Goal: Information Seeking & Learning: Learn about a topic

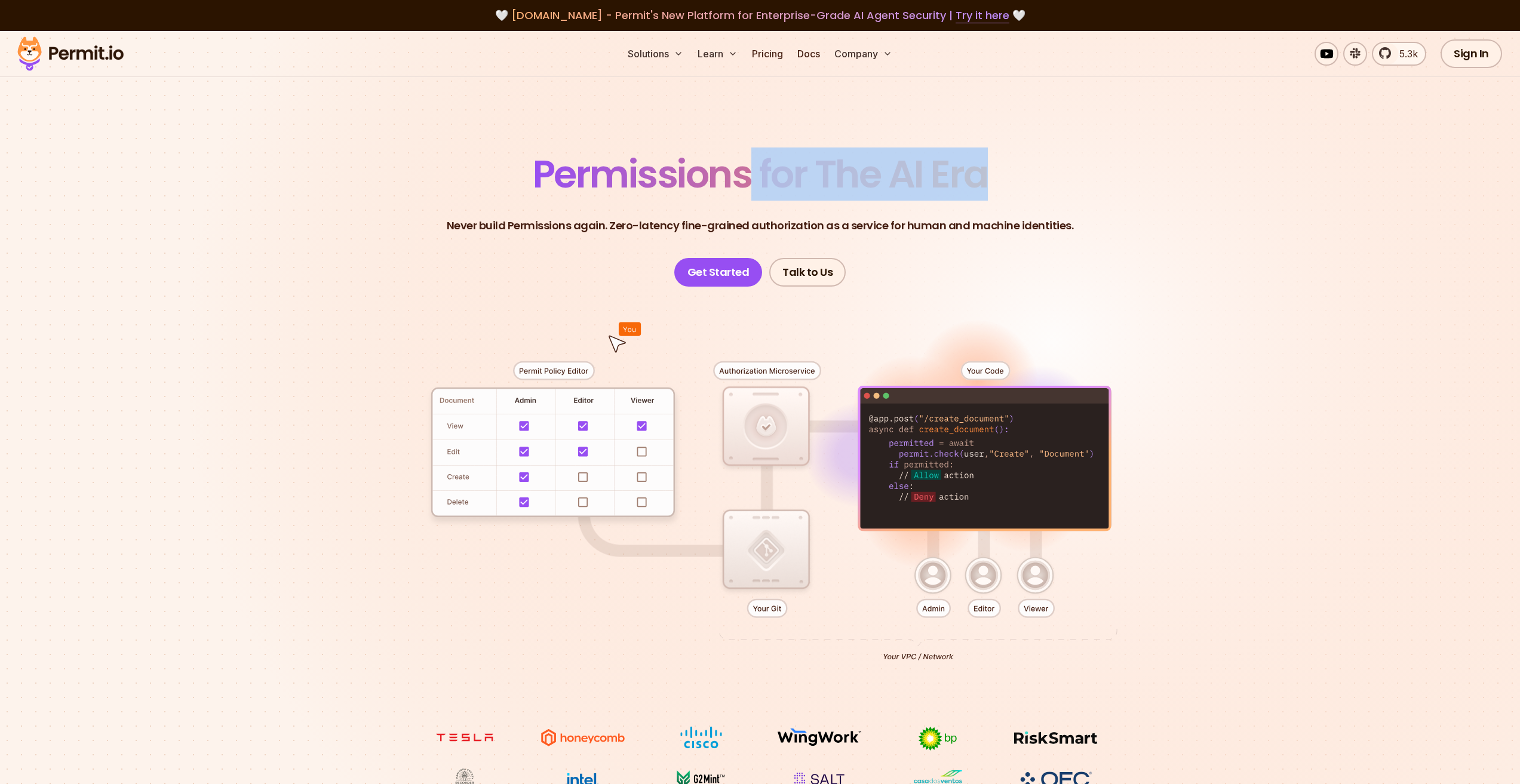
drag, startPoint x: 754, startPoint y: 171, endPoint x: 994, endPoint y: 170, distance: 240.0
click at [994, 170] on header "Permissions for The AI Era Never build Permissions again. Zero-latency fine-gra…" at bounding box center [760, 221] width 836 height 131
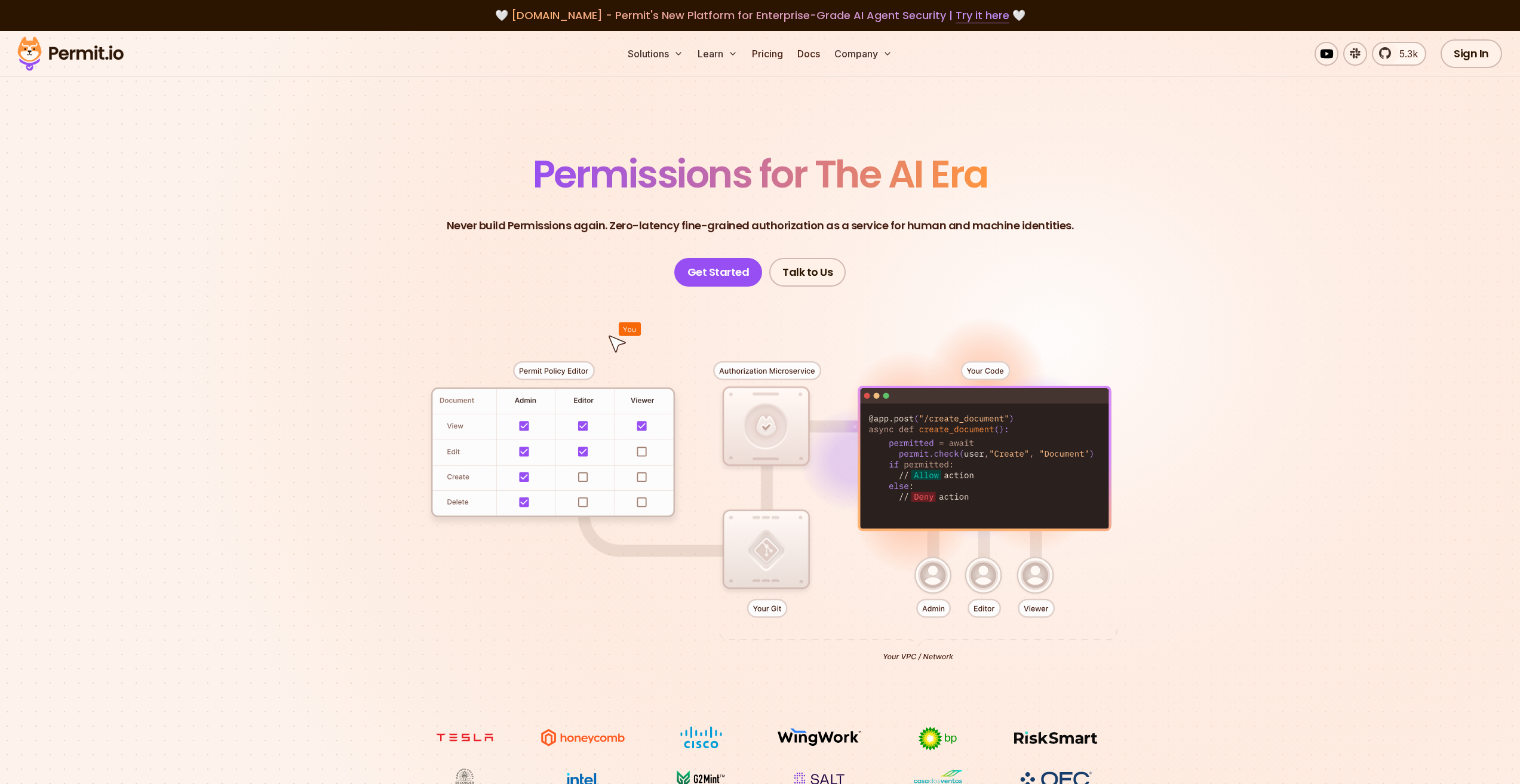
click at [1076, 186] on header "Permissions for The AI Era Never build Permissions again. Zero-latency fine-gra…" at bounding box center [760, 221] width 836 height 131
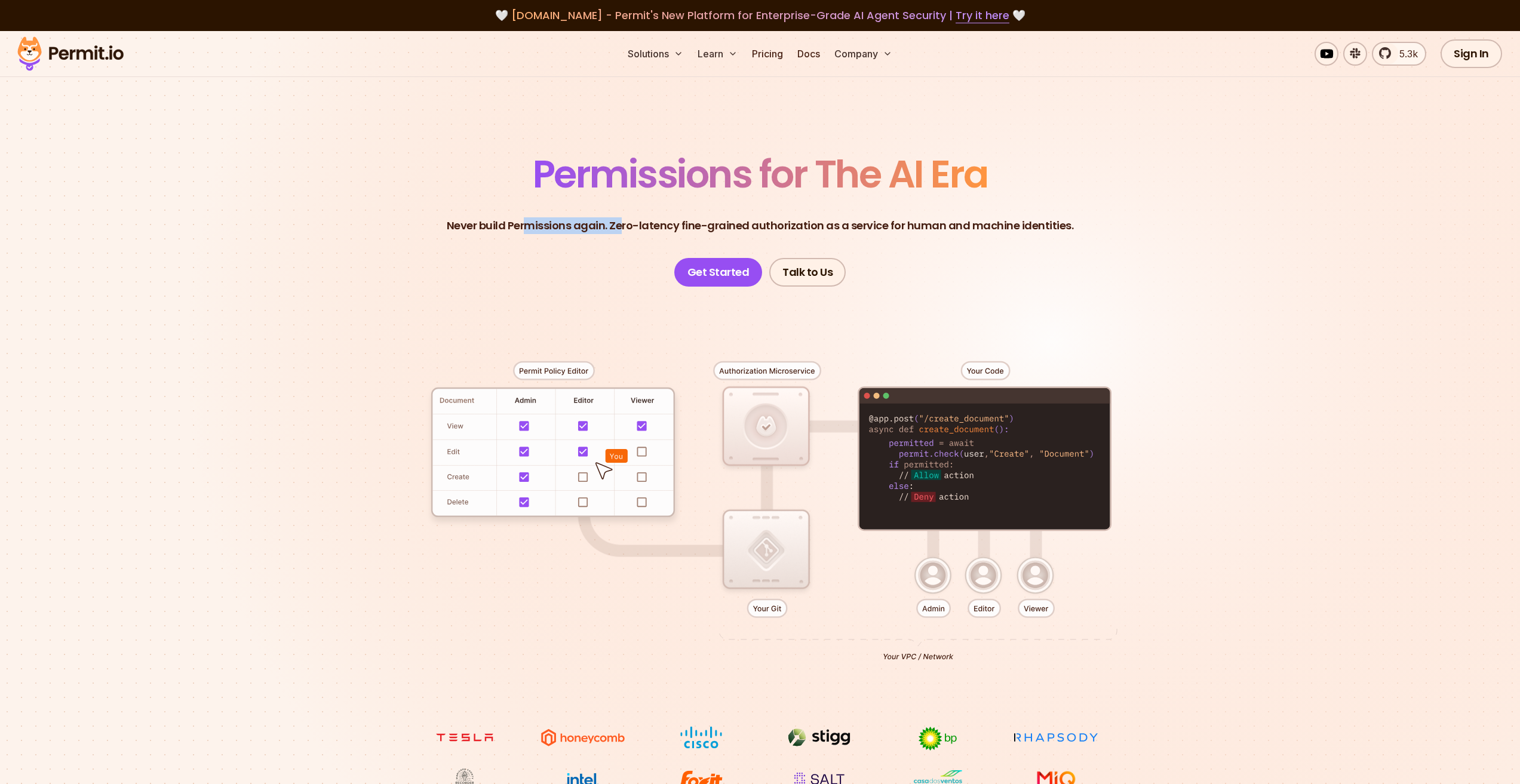
drag, startPoint x: 553, startPoint y: 224, endPoint x: 627, endPoint y: 226, distance: 74.0
click at [627, 226] on p "Never build Permissions again. Zero-latency fine-grained authorization as a ser…" at bounding box center [760, 226] width 627 height 17
click at [660, 226] on p "Never build Permissions again. Zero-latency fine-grained authorization as a ser…" at bounding box center [760, 226] width 627 height 17
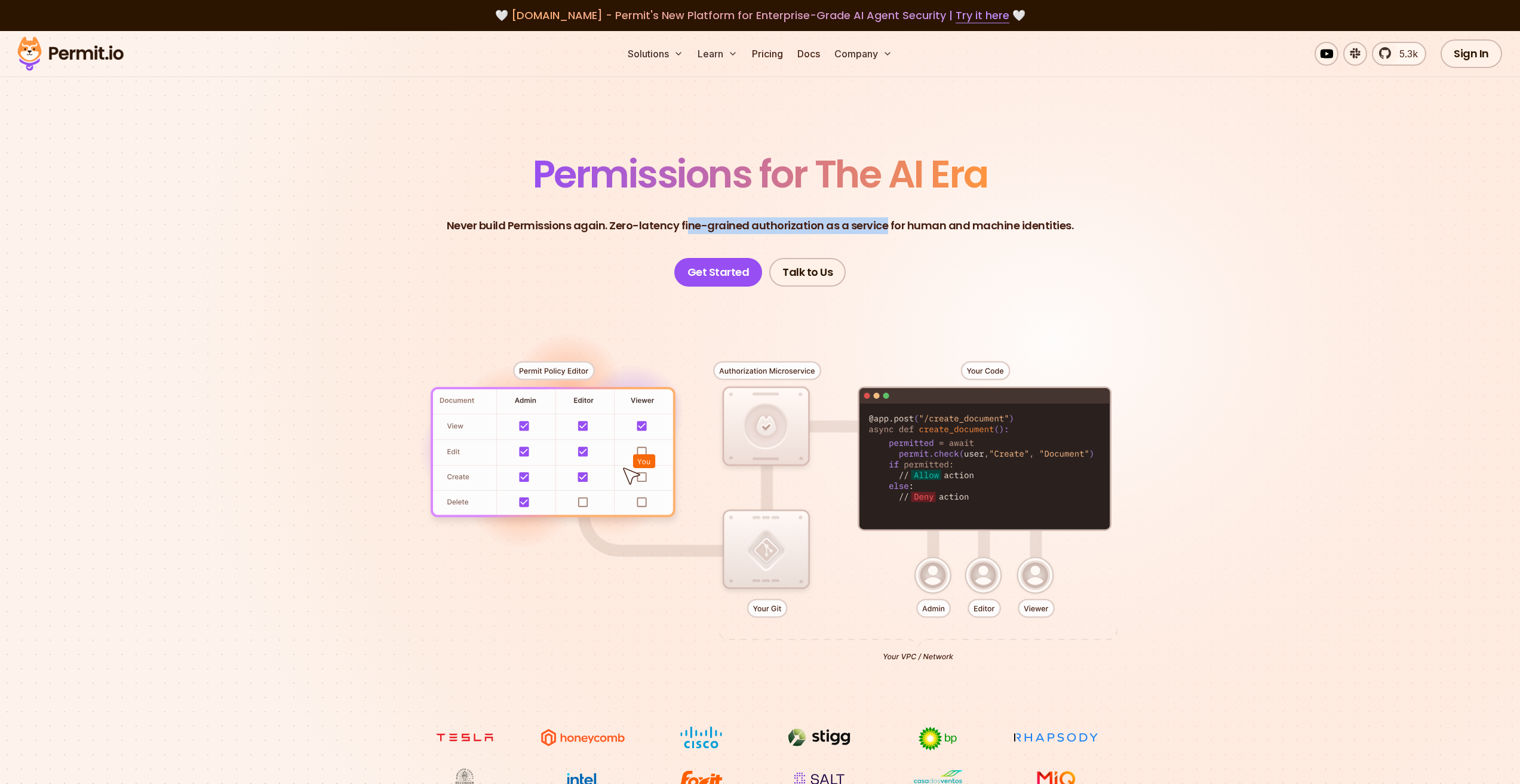
drag, startPoint x: 690, startPoint y: 222, endPoint x: 885, endPoint y: 222, distance: 195.0
click at [885, 222] on p "Never build Permissions again. Zero-latency fine-grained authorization as a ser…" at bounding box center [760, 226] width 627 height 17
click at [924, 225] on p "Never build Permissions again. Zero-latency fine-grained authorization as a ser…" at bounding box center [760, 226] width 627 height 17
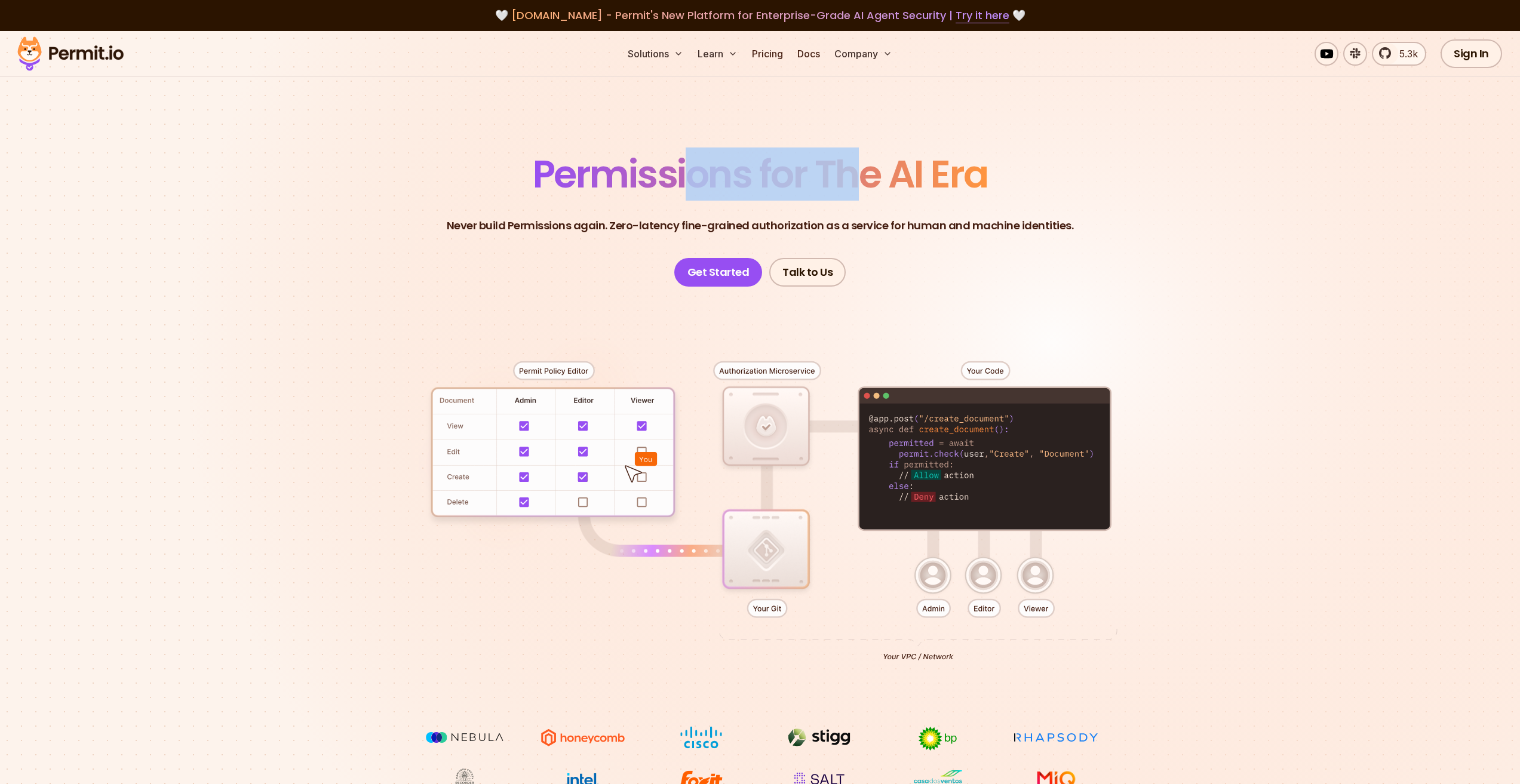
drag, startPoint x: 701, startPoint y: 182, endPoint x: 875, endPoint y: 188, distance: 174.1
click at [868, 185] on span "Permissions for The AI Era" at bounding box center [760, 174] width 455 height 53
click at [921, 203] on header "Permissions for The AI Era Never build Permissions again. Zero-latency fine-gra…" at bounding box center [760, 221] width 836 height 131
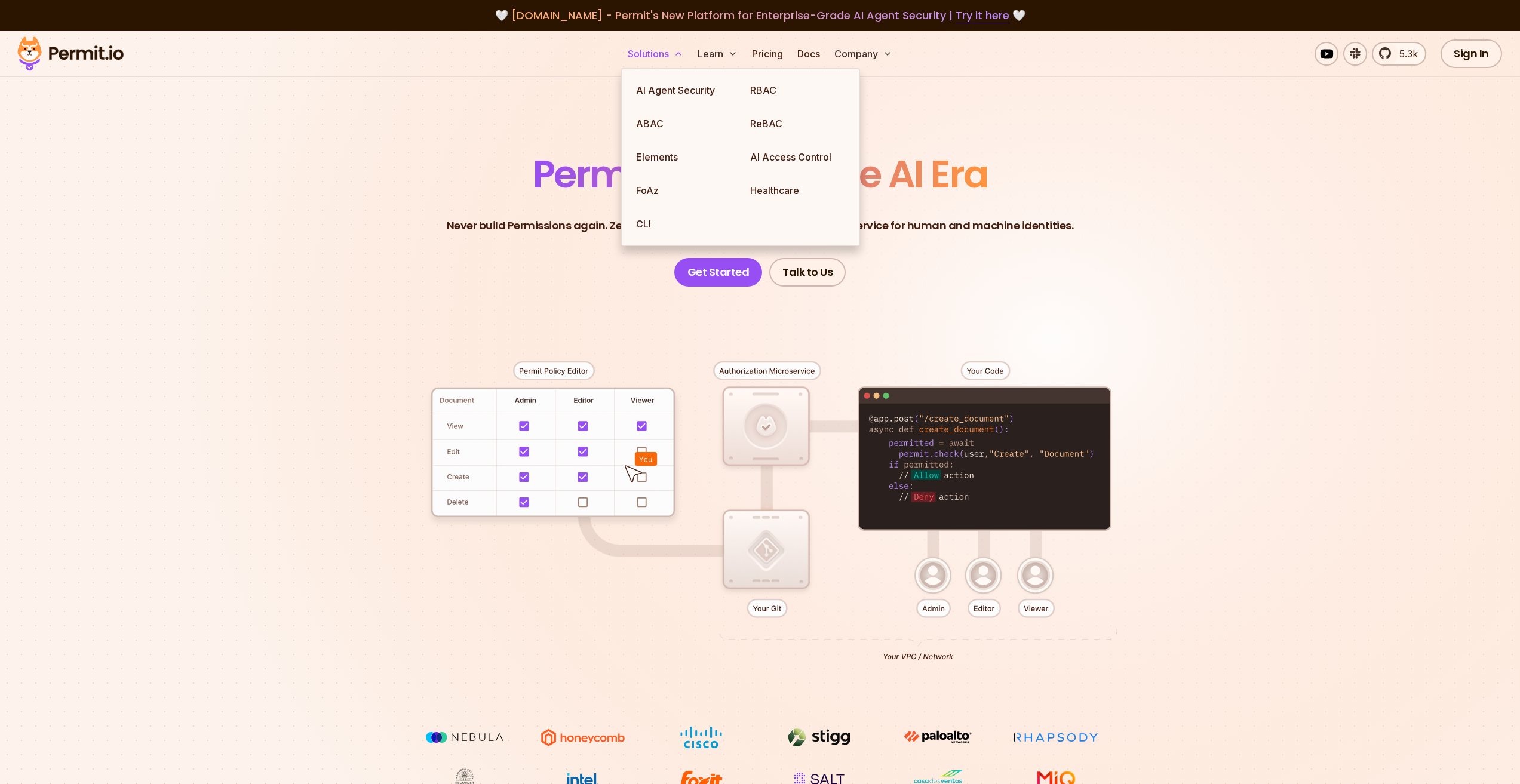
click at [659, 56] on button "Solutions" at bounding box center [655, 54] width 65 height 24
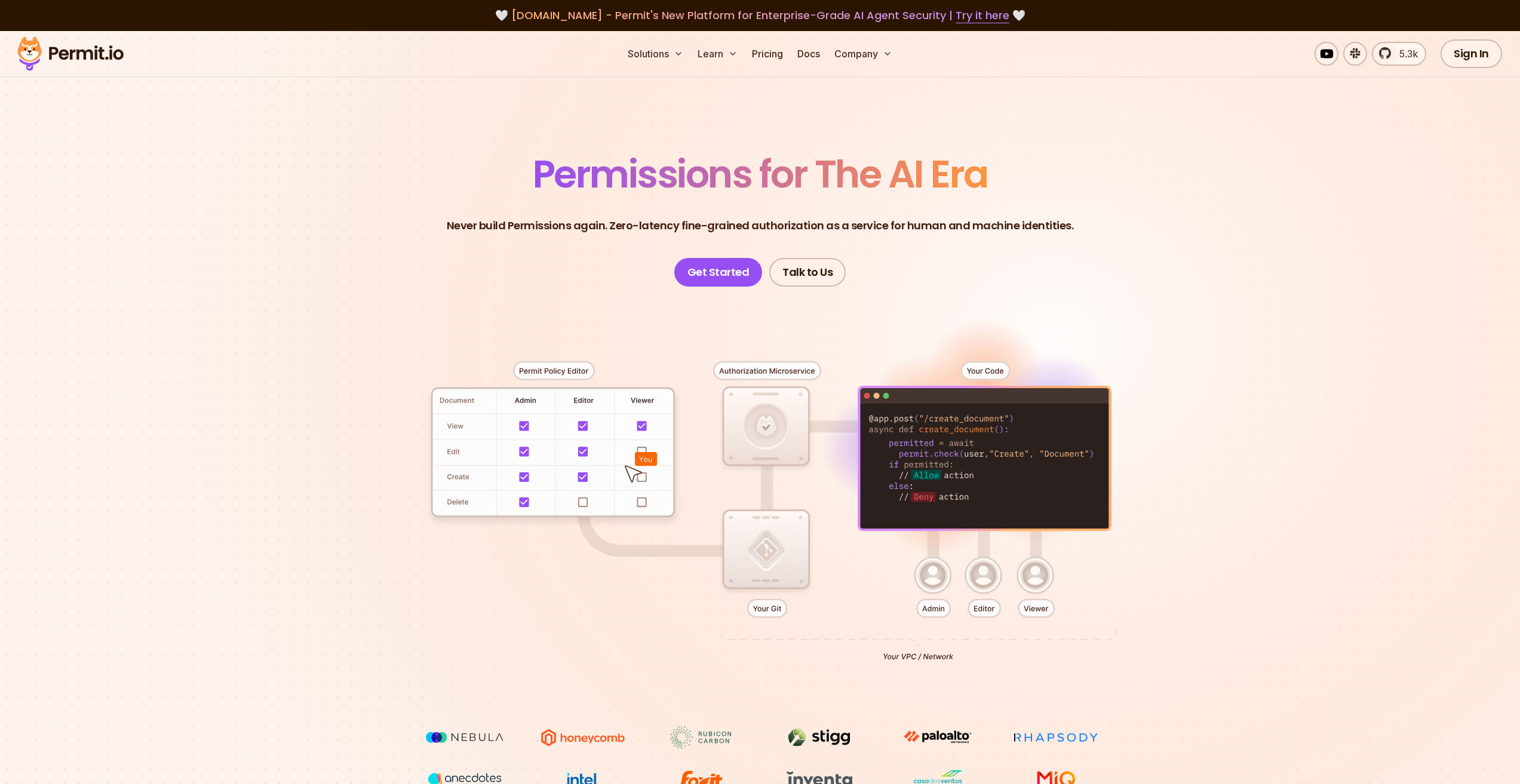
click at [590, 273] on header "Permissions for The AI Era Never build Permissions again. Zero-latency fine-gra…" at bounding box center [760, 221] width 836 height 131
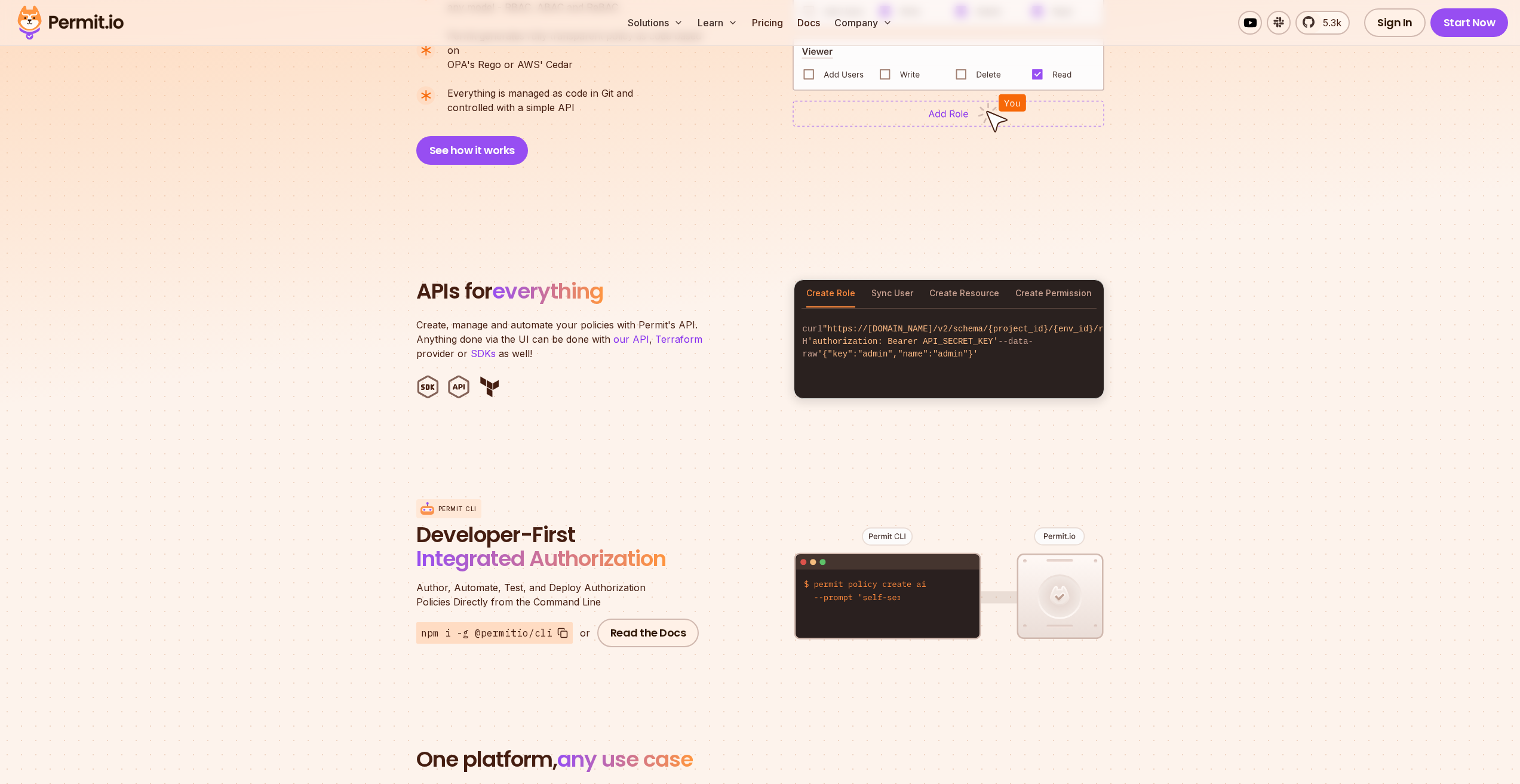
scroll to position [1135, 0]
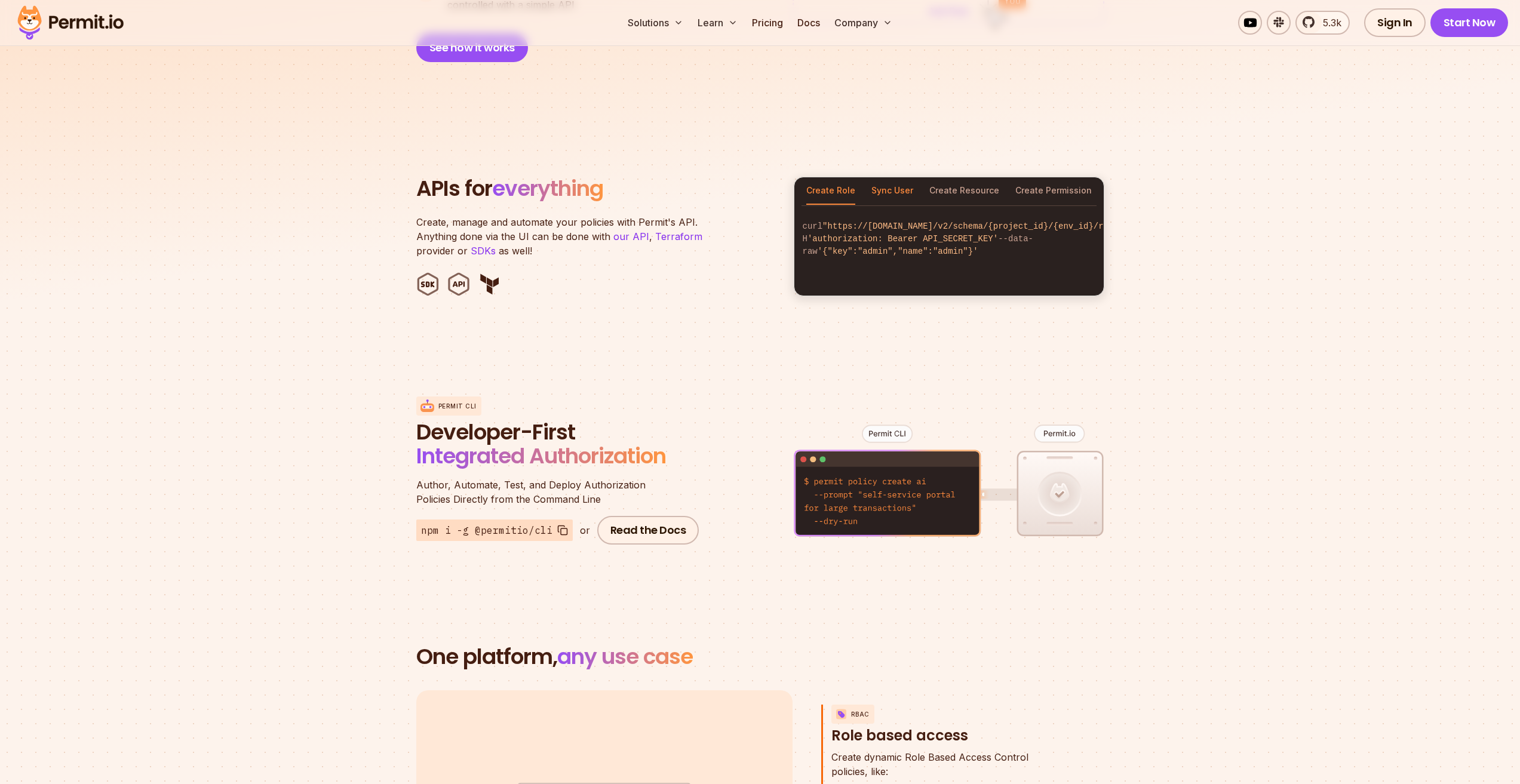
click at [895, 184] on button "Sync User" at bounding box center [892, 191] width 42 height 28
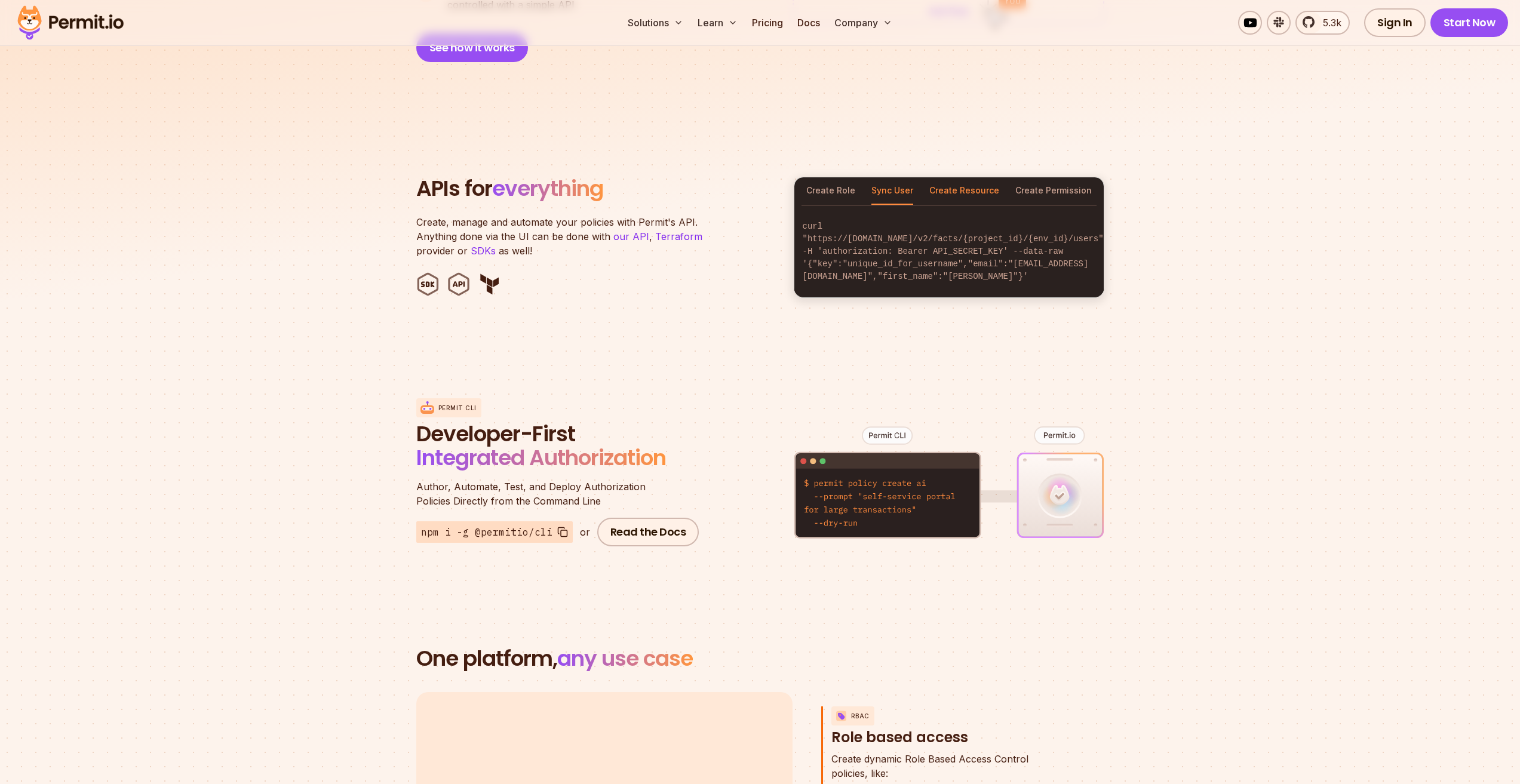
click at [946, 178] on button "Create Resource" at bounding box center [964, 191] width 70 height 28
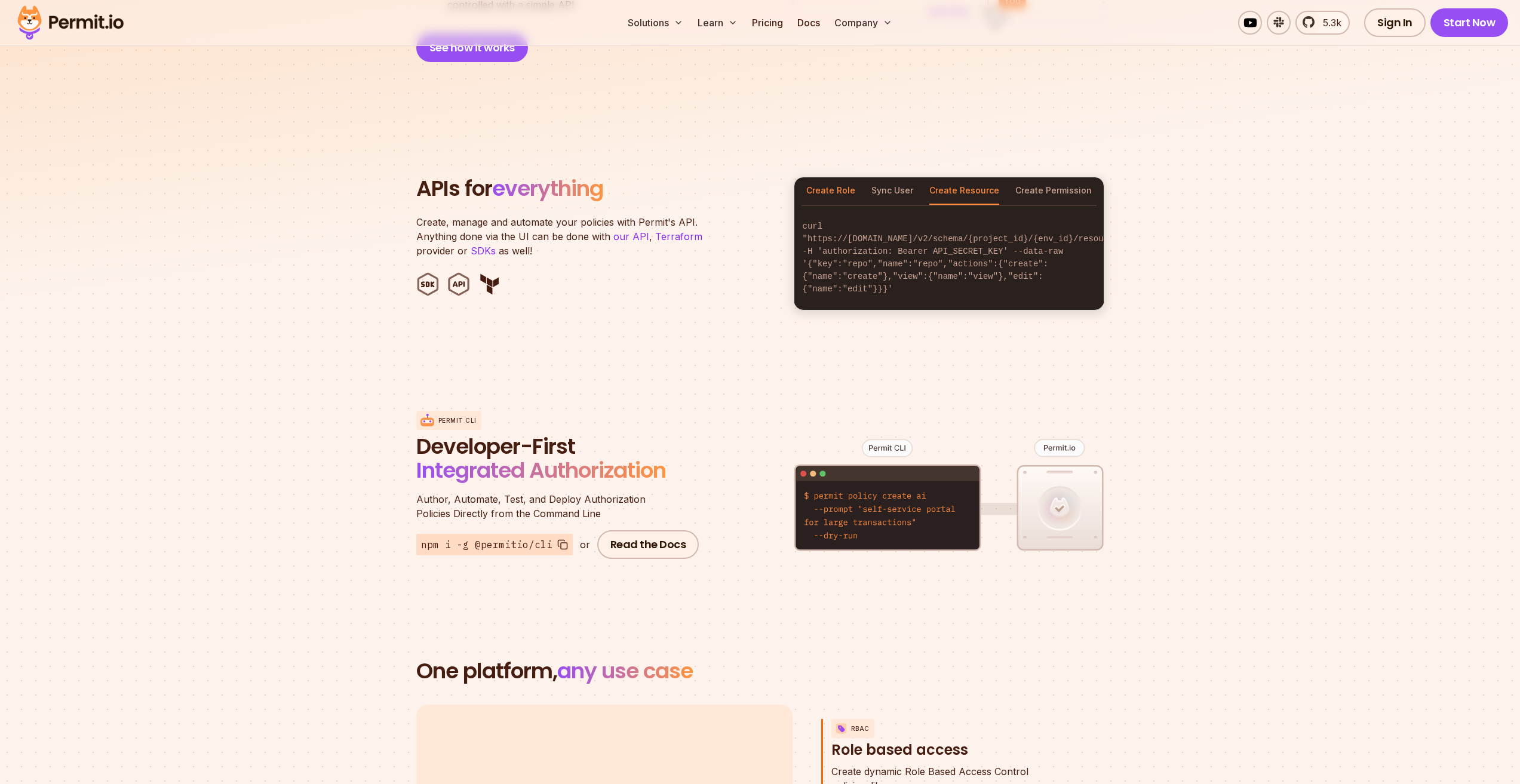
click at [830, 179] on button "Create Role" at bounding box center [831, 191] width 49 height 28
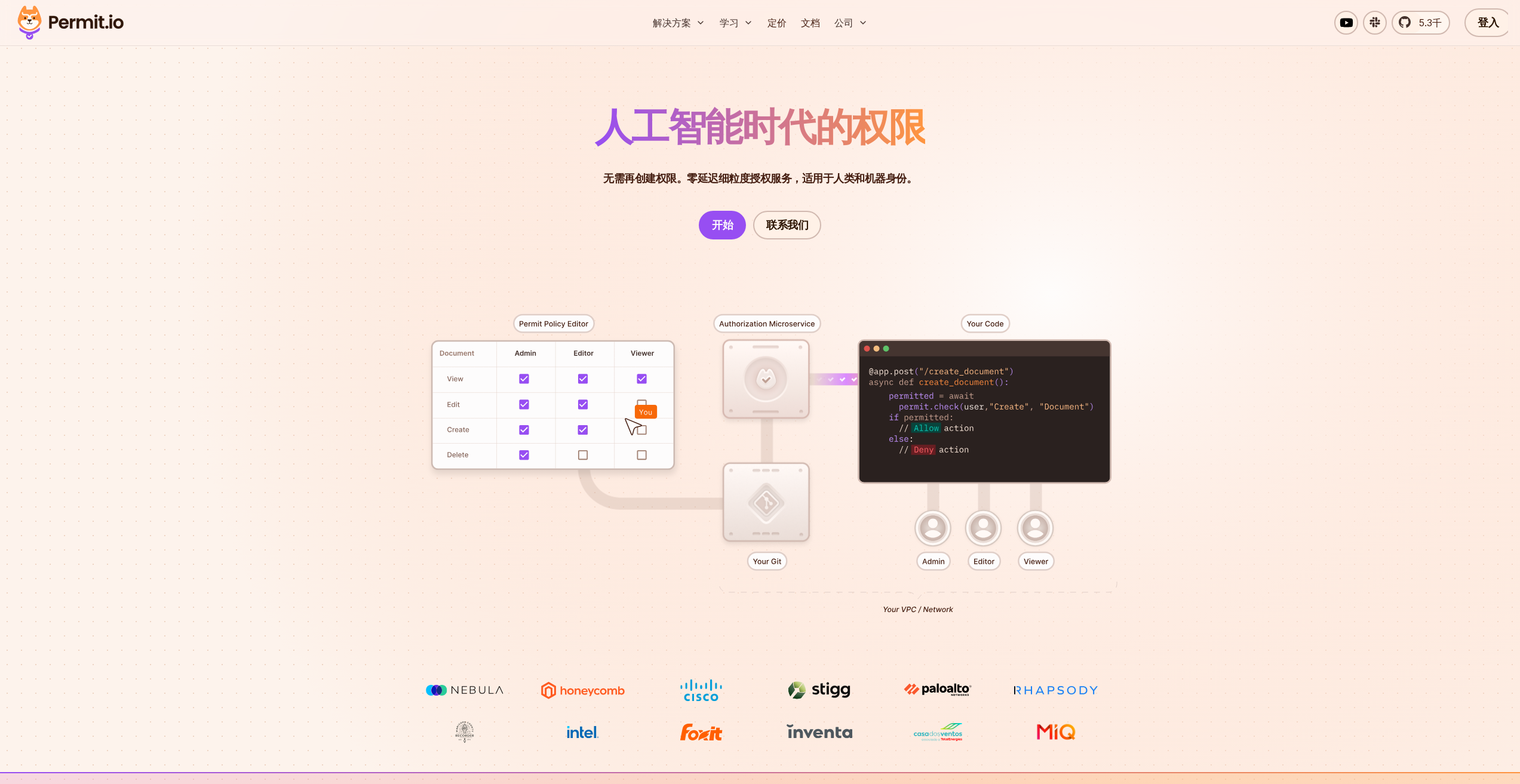
scroll to position [0, 0]
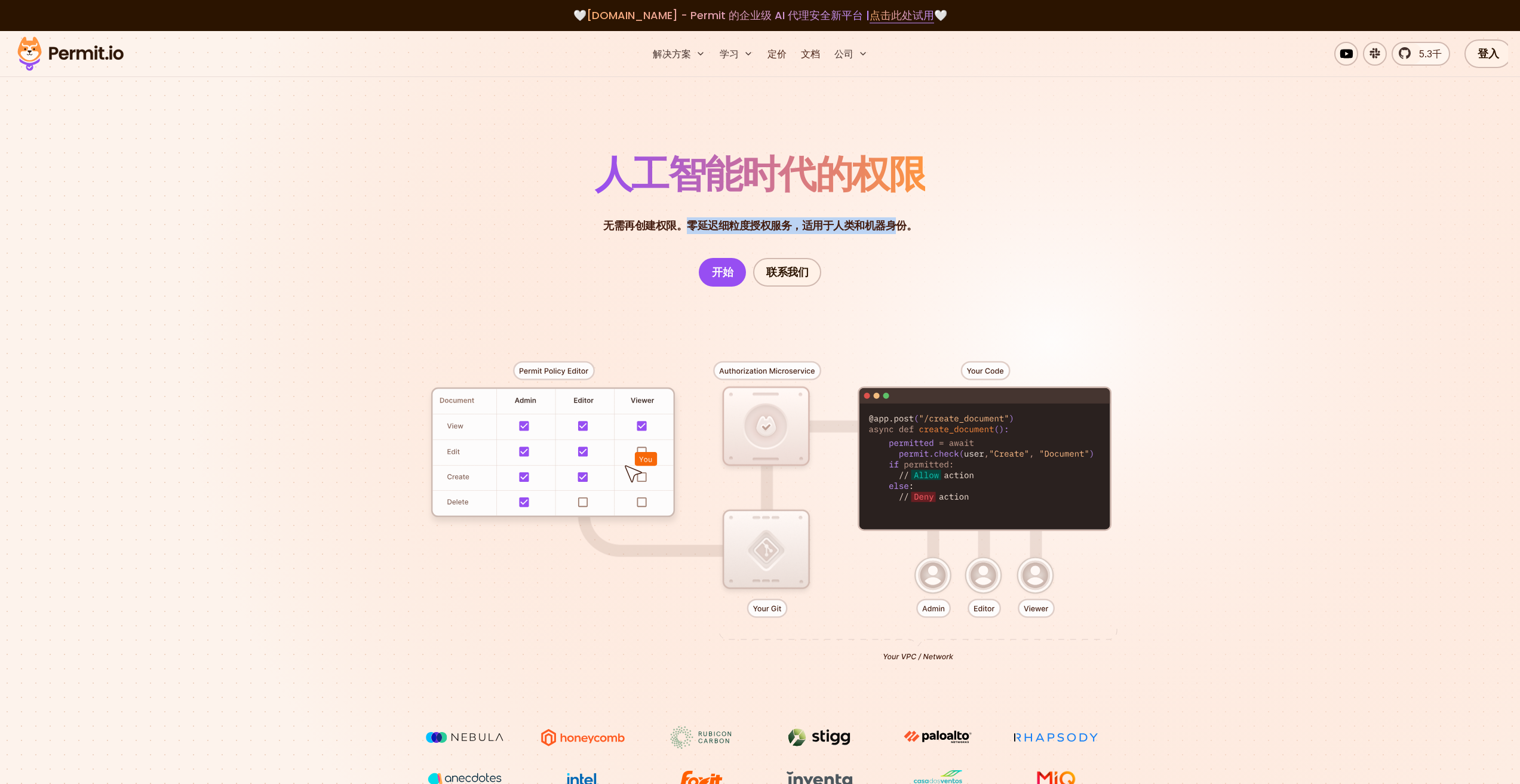
drag, startPoint x: 686, startPoint y: 228, endPoint x: 981, endPoint y: 222, distance: 295.1
click at [911, 221] on font "无需再创建权限。零延迟细粒度授权服务，适用于人类和机器身份。" at bounding box center [760, 226] width 314 height 15
click at [982, 222] on header "人工智能时代的权限 无需再创建权限。零延迟细粒度授权服务，适用于人类和机器身份。 无需再创建权限。 零延迟细粒度授权服务，适用于人类和机器身份 开始 联系我们" at bounding box center [760, 221] width 836 height 131
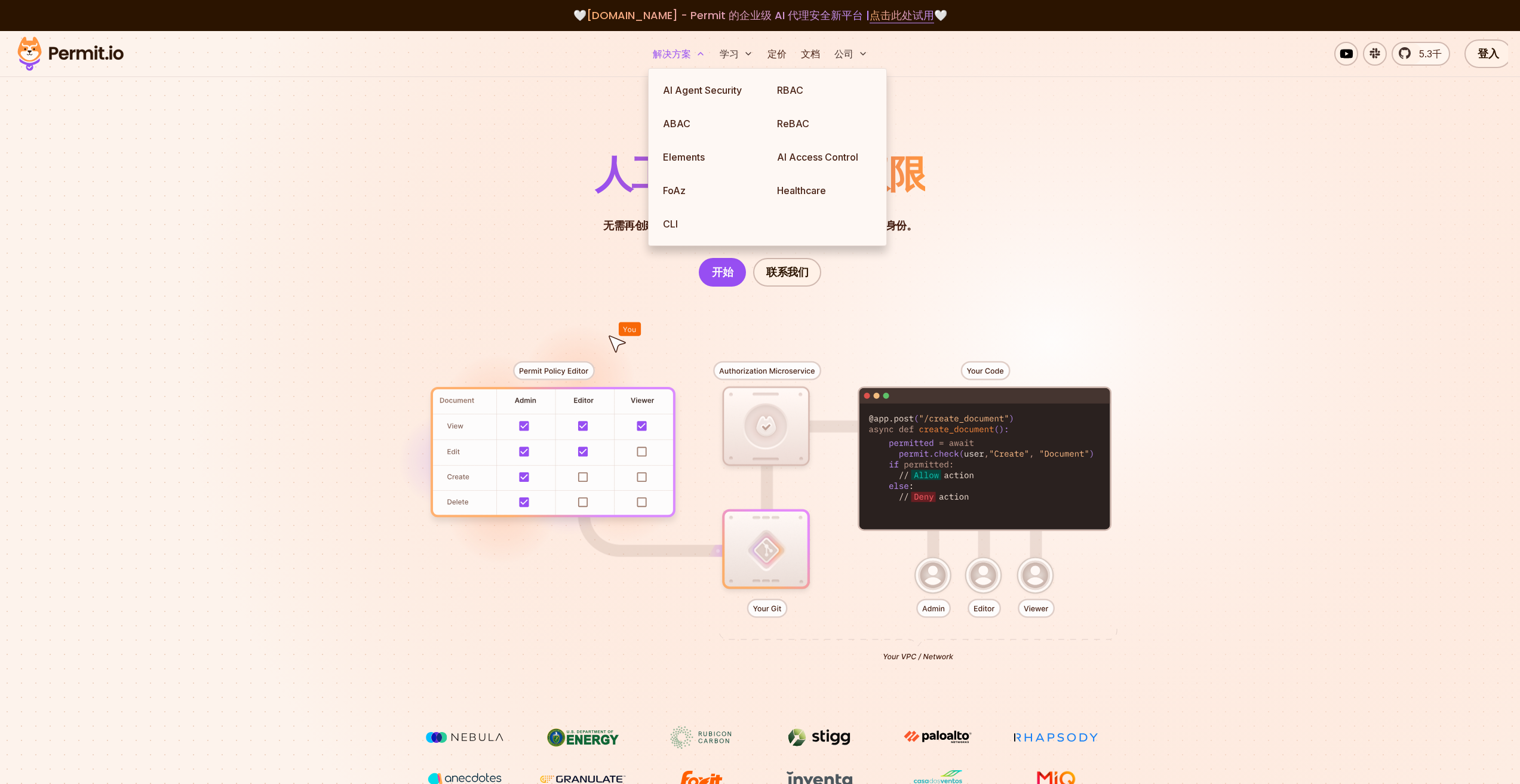
click at [670, 42] on button "解决方案" at bounding box center [678, 54] width 62 height 24
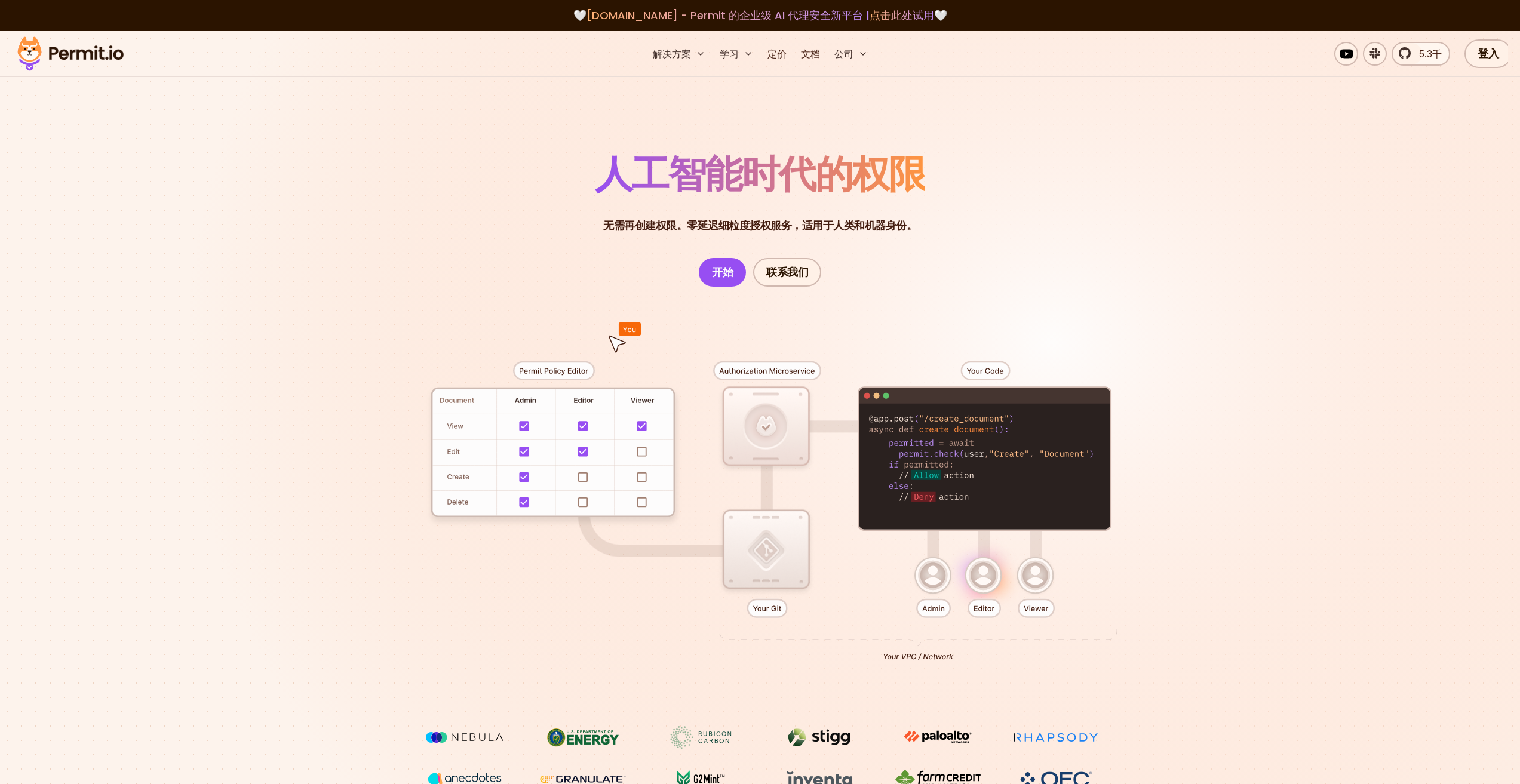
click at [1242, 149] on section "人工智能时代的权限 无需再创建权限。零延迟细粒度授权服务，适用于人类和机器身份。 无需再创建权限。 零延迟细粒度授权服务，适用于人类和机器身份 开始 联系我们" at bounding box center [760, 425] width 1520 height 788
